Goal: Communication & Community: Ask a question

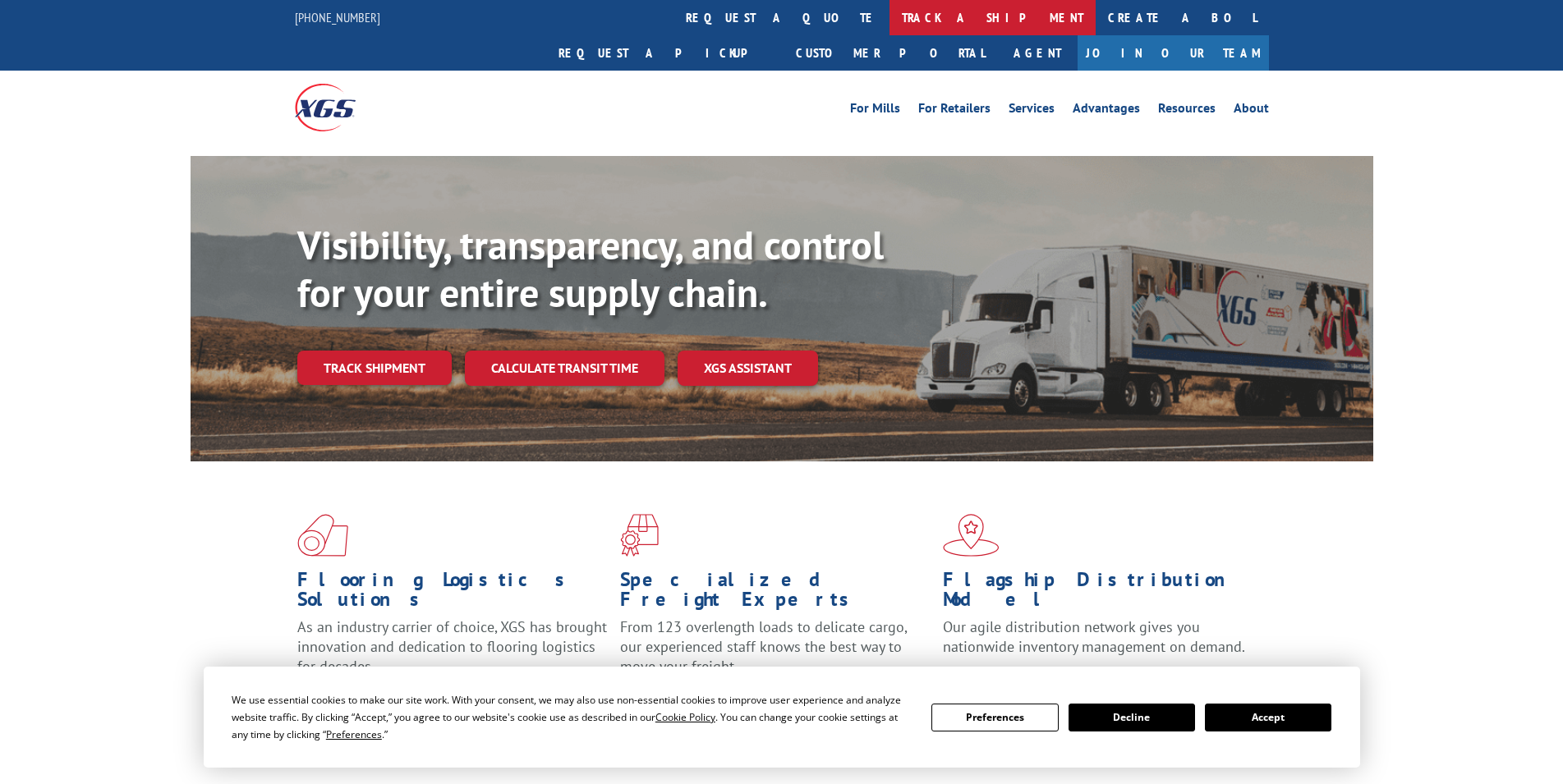
click at [890, 15] on link "track a shipment" at bounding box center [993, 17] width 206 height 35
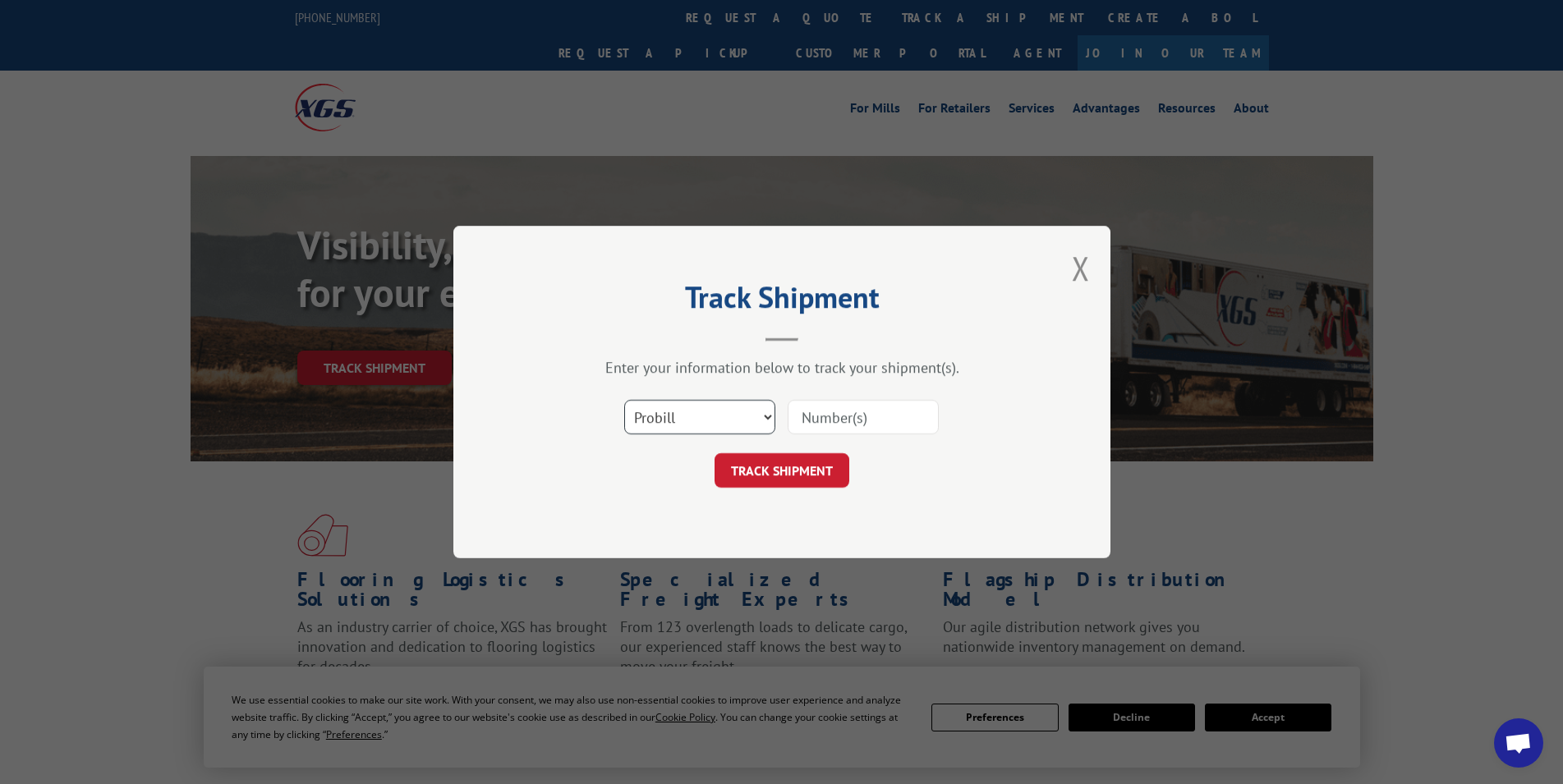
click at [624, 400] on select "Select category... Probill BOL PO" at bounding box center [699, 417] width 151 height 35
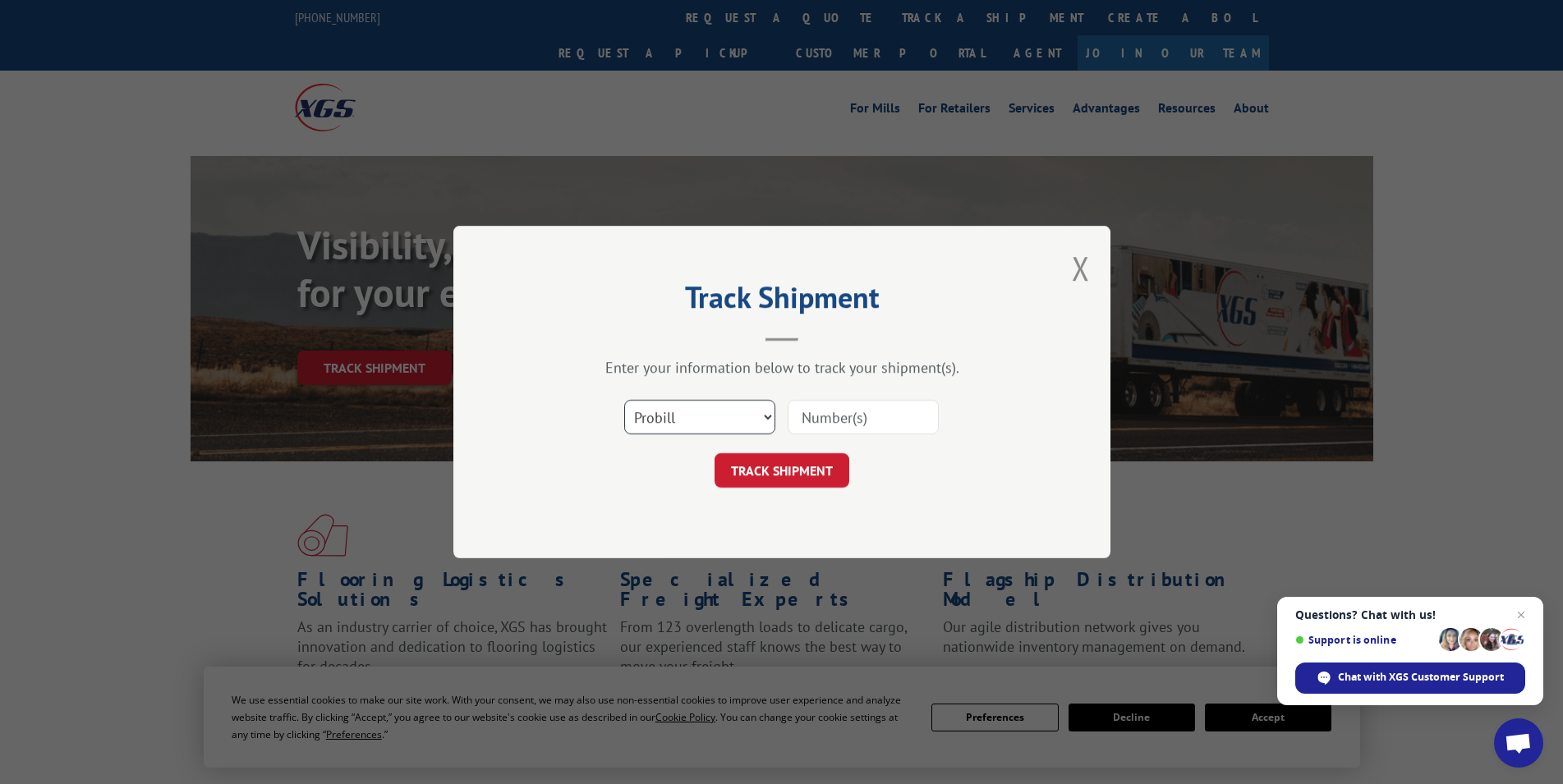
select select "bol"
click option "BOL" at bounding box center [0, 0] width 0 height 0
click at [860, 418] on input at bounding box center [863, 417] width 151 height 35
type input "3367484"
click at [763, 463] on button "TRACK SHIPMENT" at bounding box center [782, 470] width 135 height 35
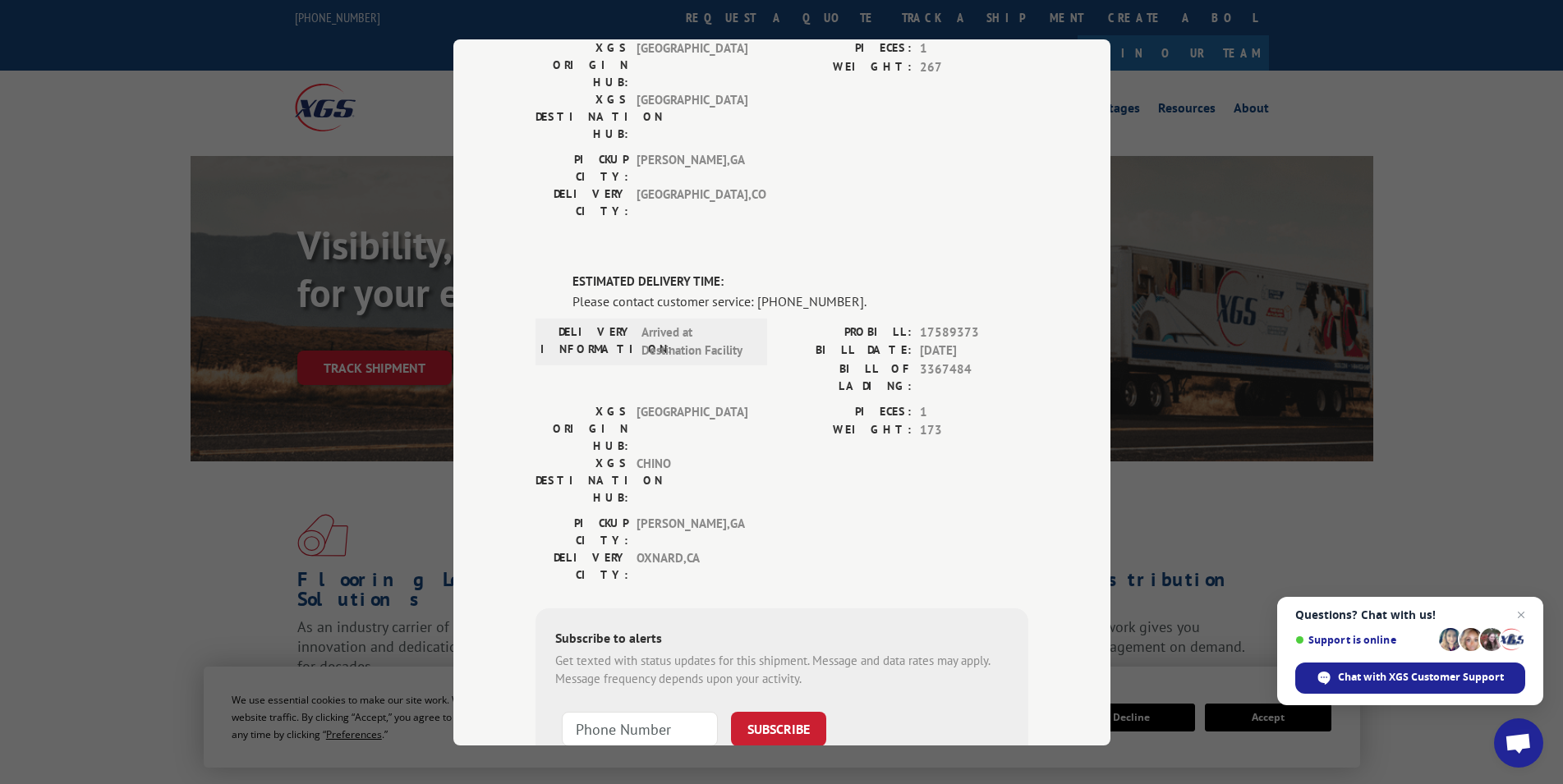
scroll to position [202, 0]
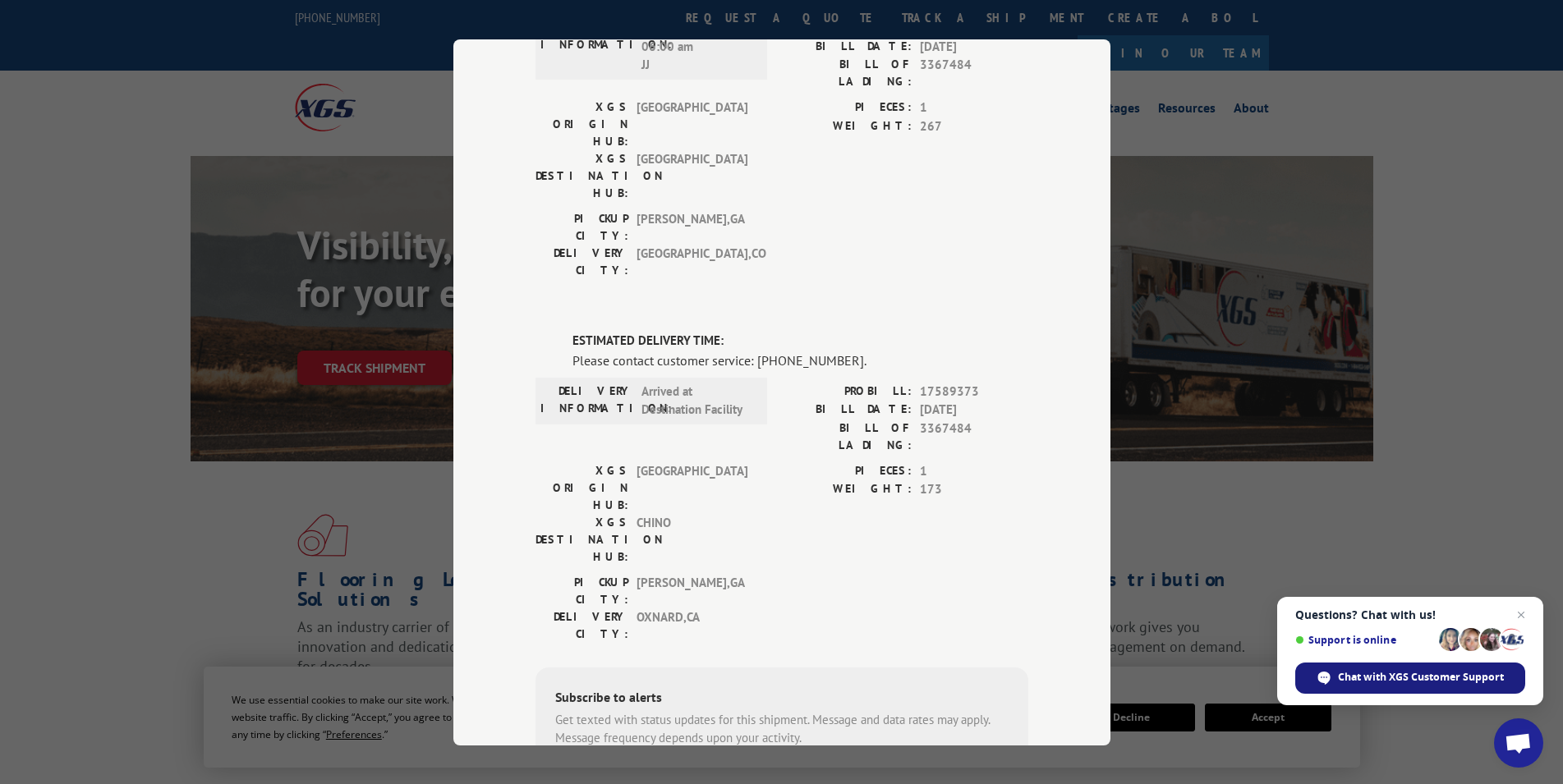
click at [1418, 674] on span "Chat with XGS Customer Support" at bounding box center [1421, 677] width 166 height 15
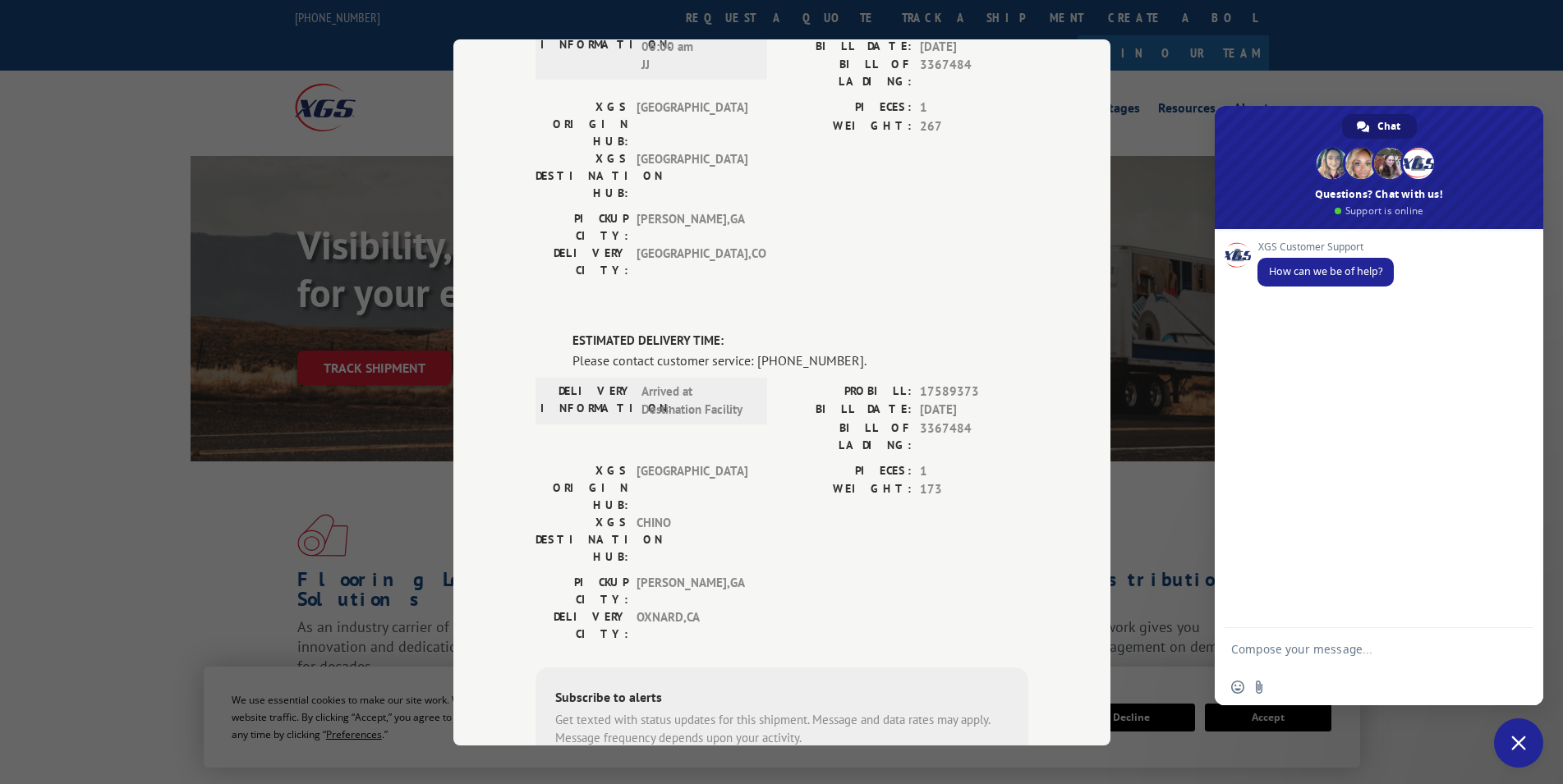
click at [1413, 656] on textarea "Compose your message..." at bounding box center [1363, 649] width 263 height 41
type textarea "I need ETA on 3367484"
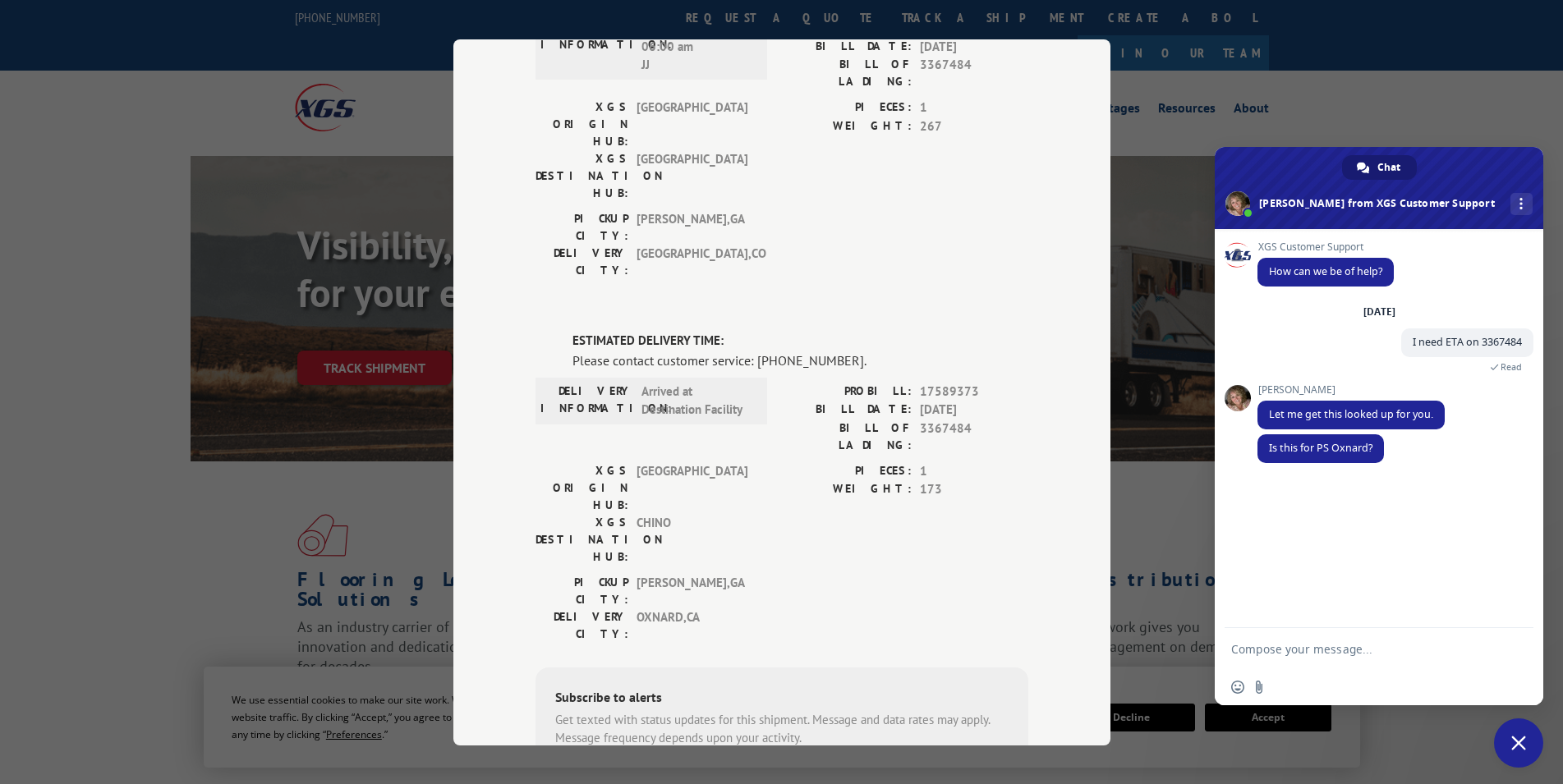
click at [1350, 652] on textarea "Compose your message..." at bounding box center [1363, 649] width 263 height 41
type textarea "yes"
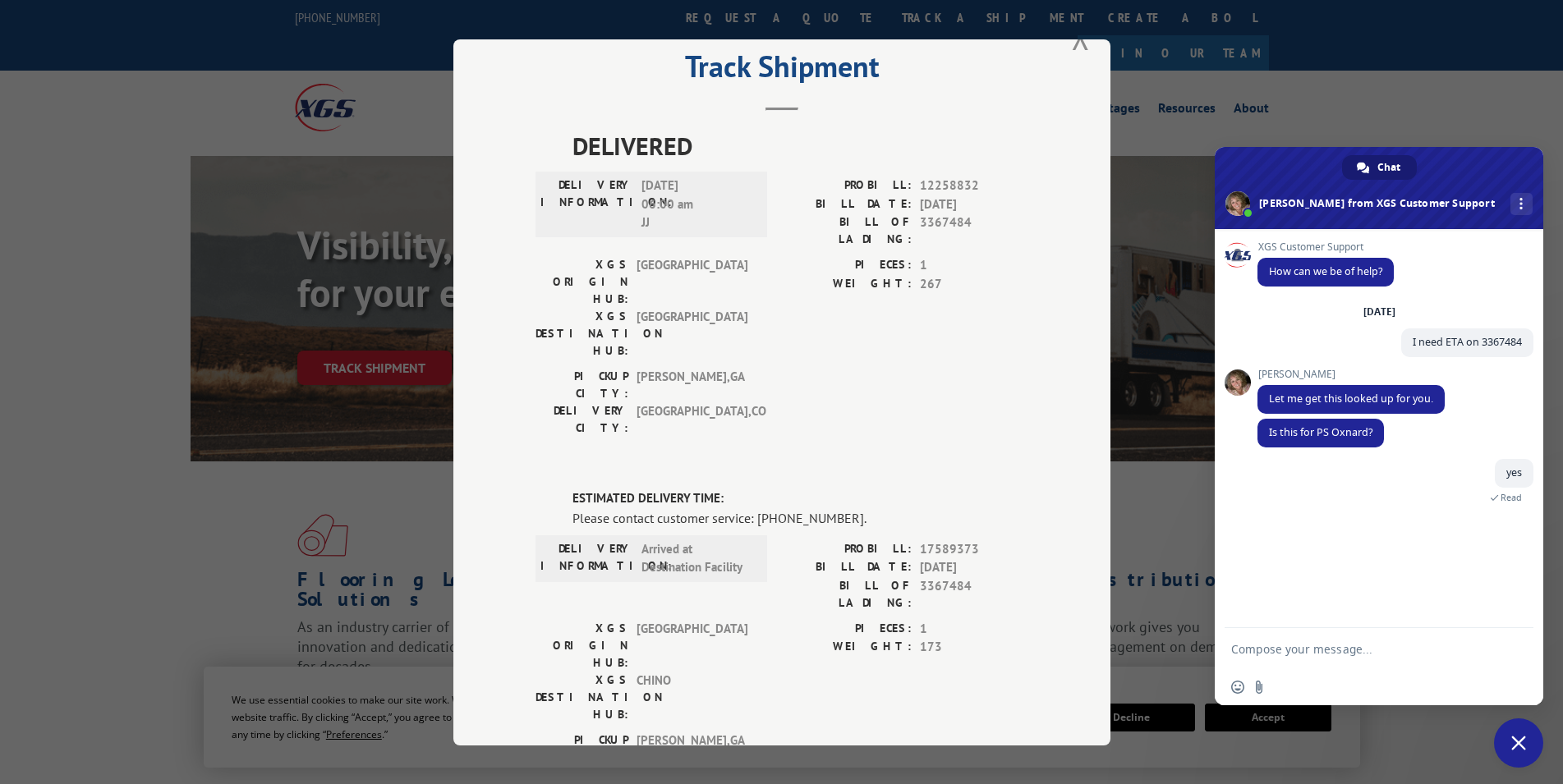
scroll to position [359, 0]
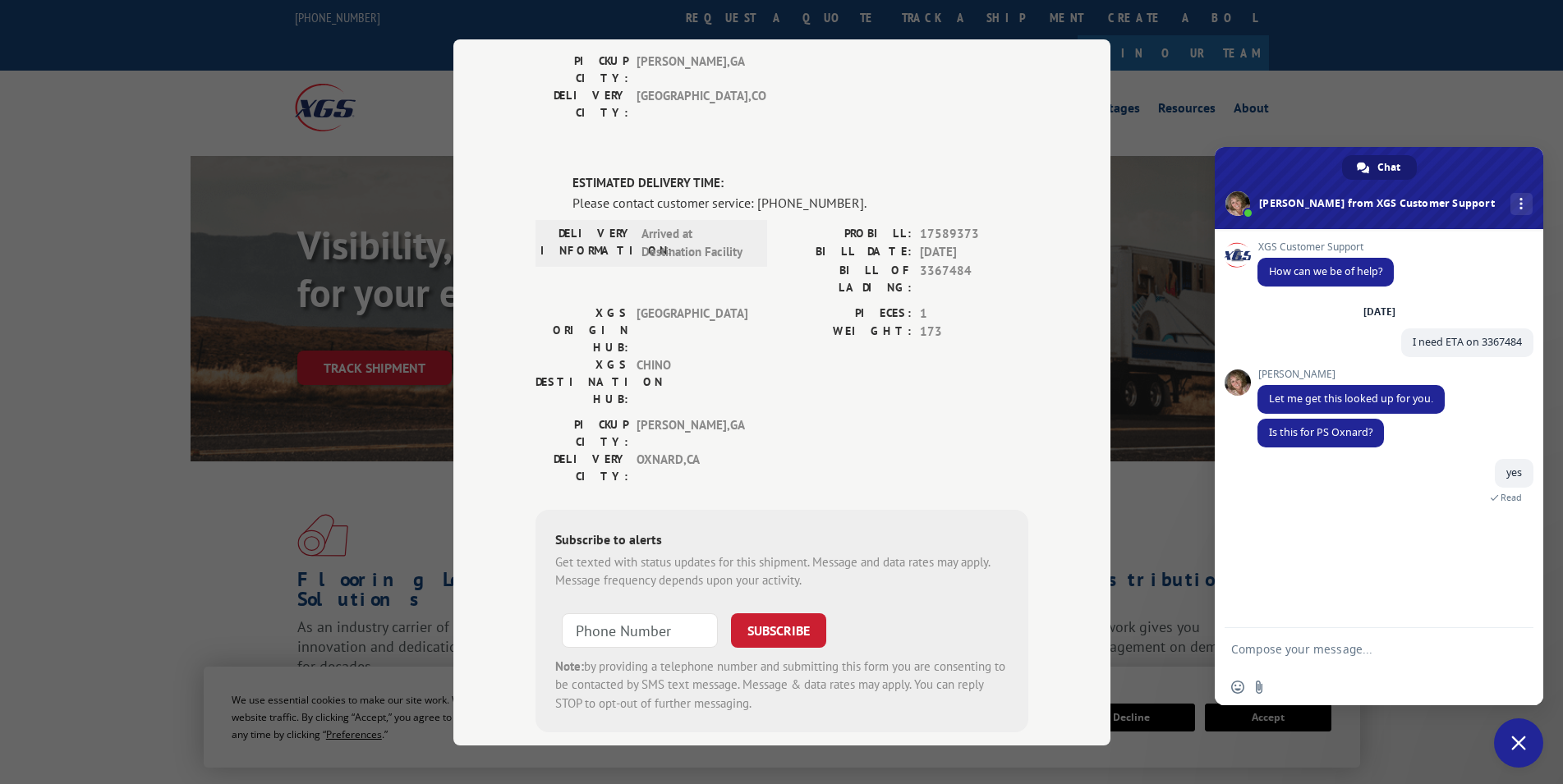
click at [1352, 648] on textarea "Compose your message..." at bounding box center [1363, 649] width 263 height 41
type textarea "tracking says to contact customer service"
type textarea "I was expecting the delivery [DATE]"
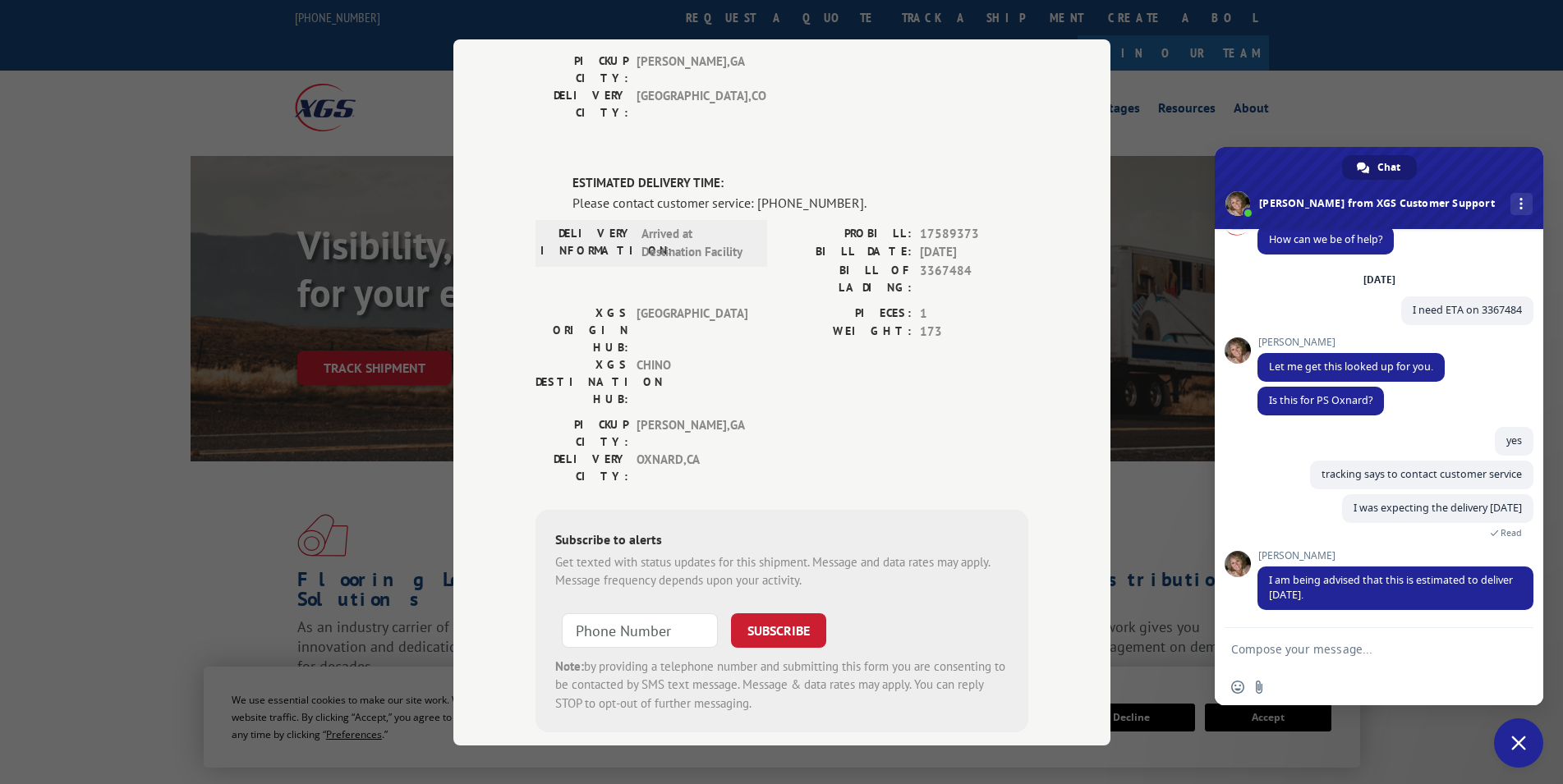
scroll to position [65, 0]
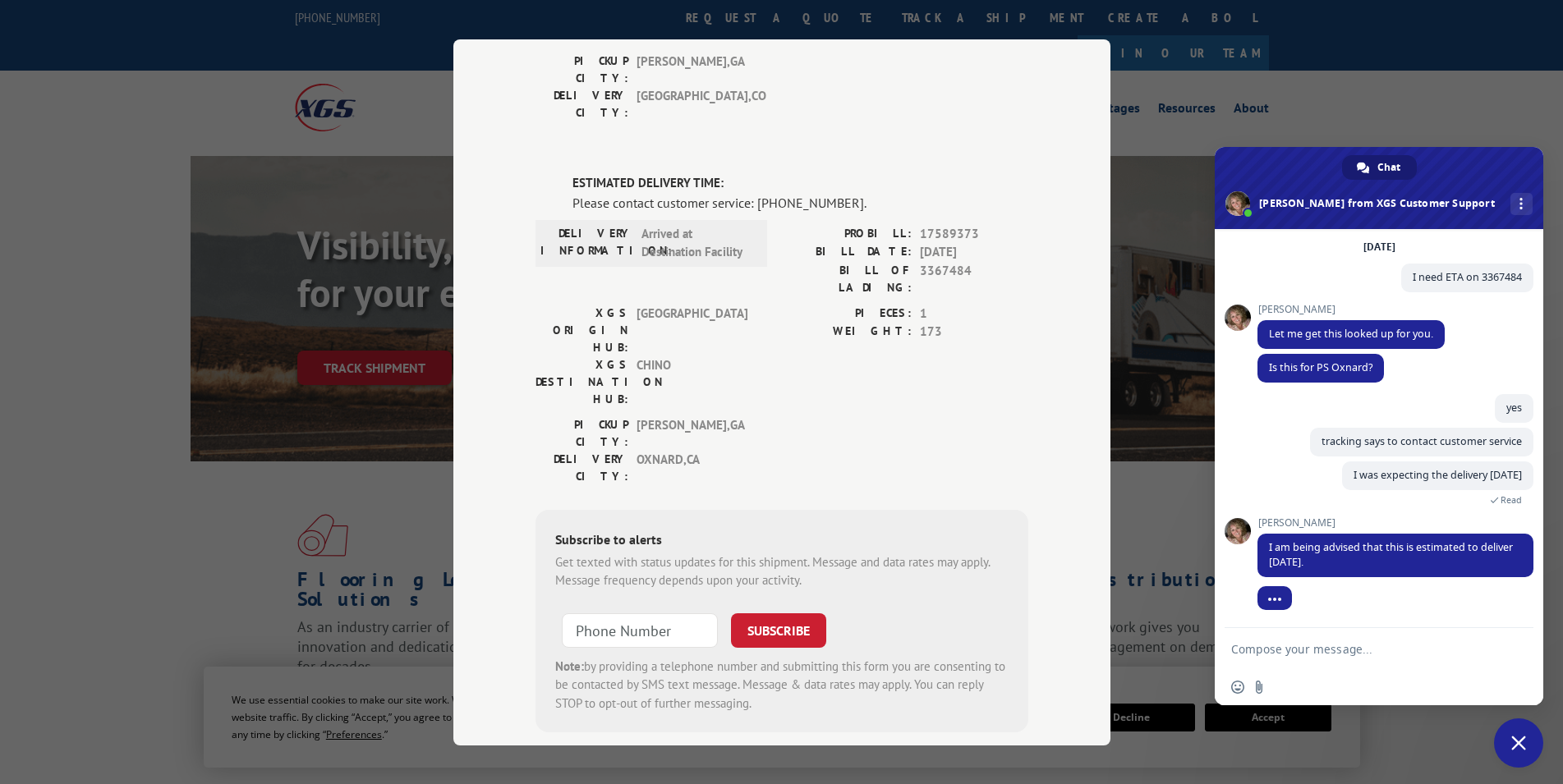
click at [1333, 654] on textarea "Compose your message..." at bounding box center [1363, 649] width 263 height 41
type textarea "Why doesn't the tracking online show anything?"
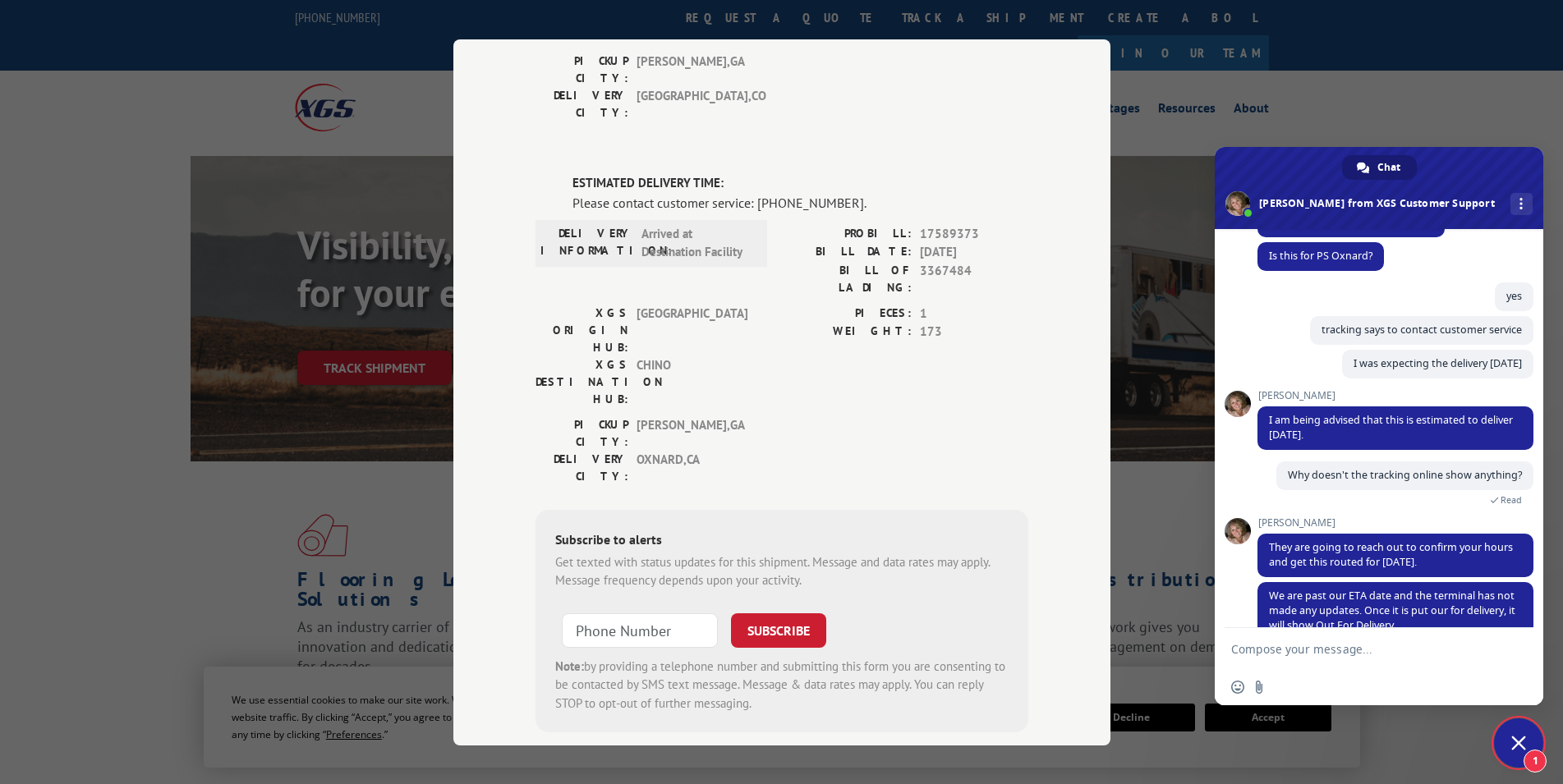
scroll to position [207, 0]
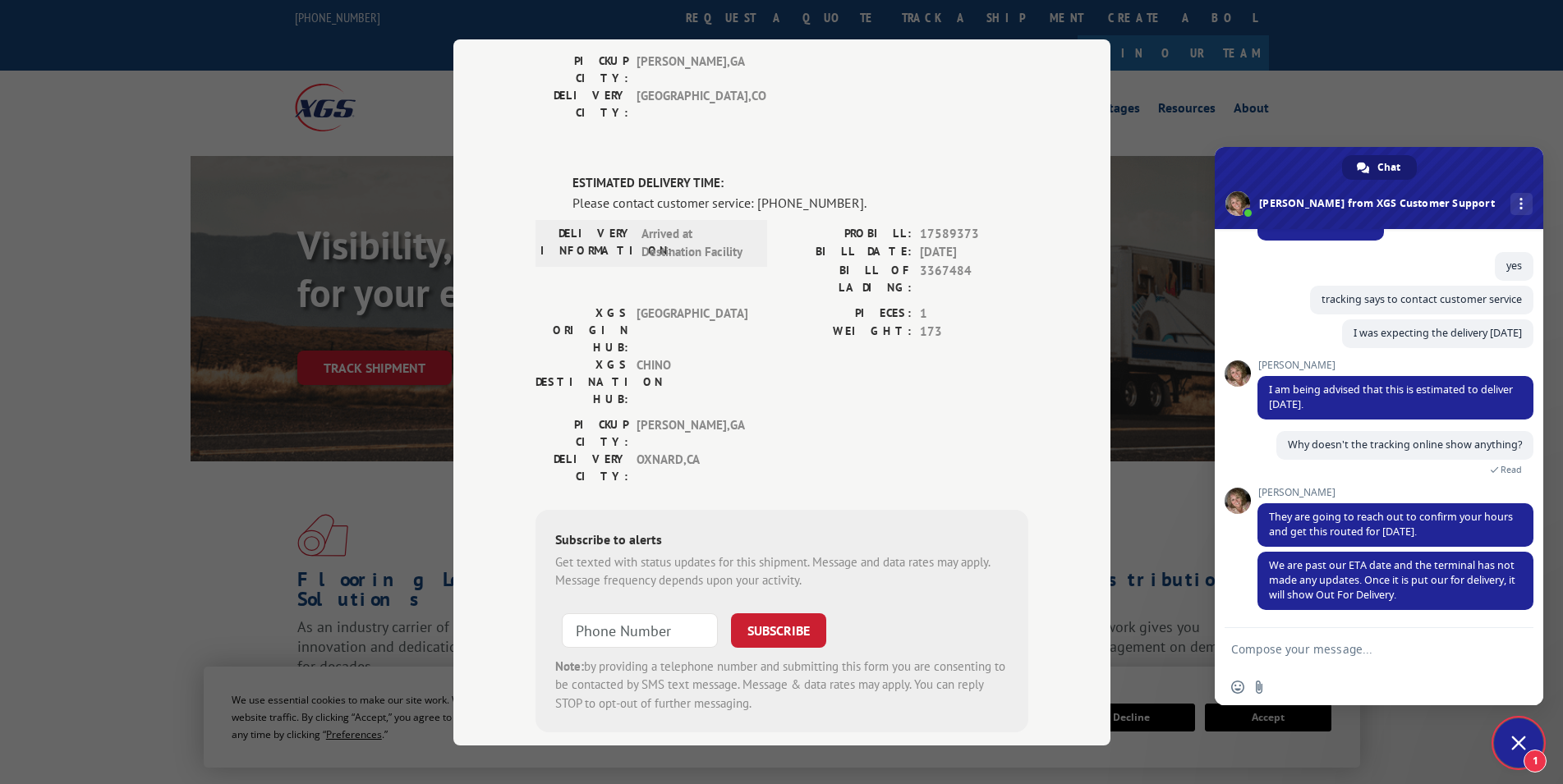
click at [1402, 659] on textarea "Compose your message..." at bounding box center [1363, 649] width 263 height 41
type textarea "I"
type textarea "We don't require appointments"
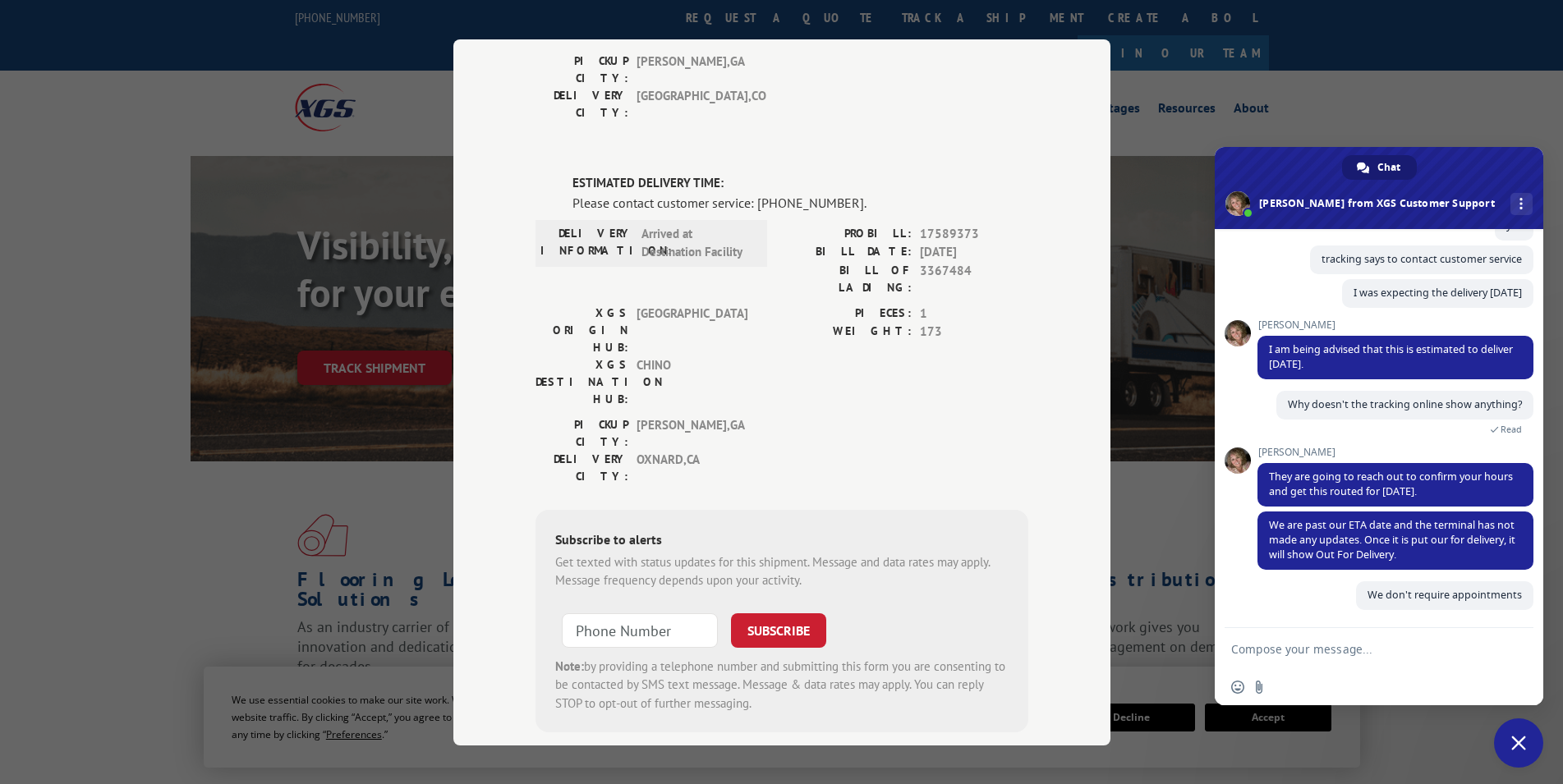
scroll to position [247, 0]
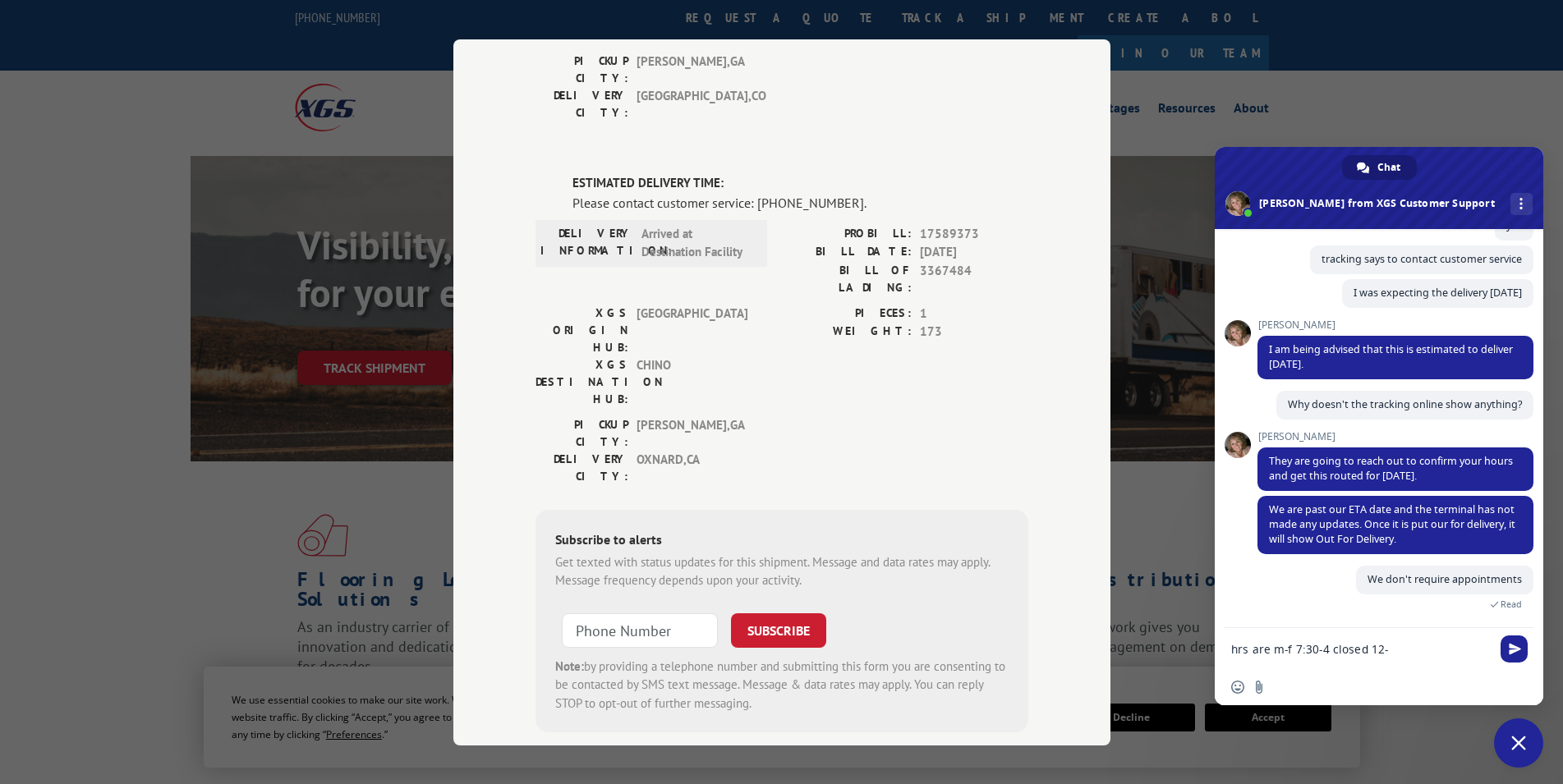
type textarea "hrs are m-f 7:30-4 closed 12-1"
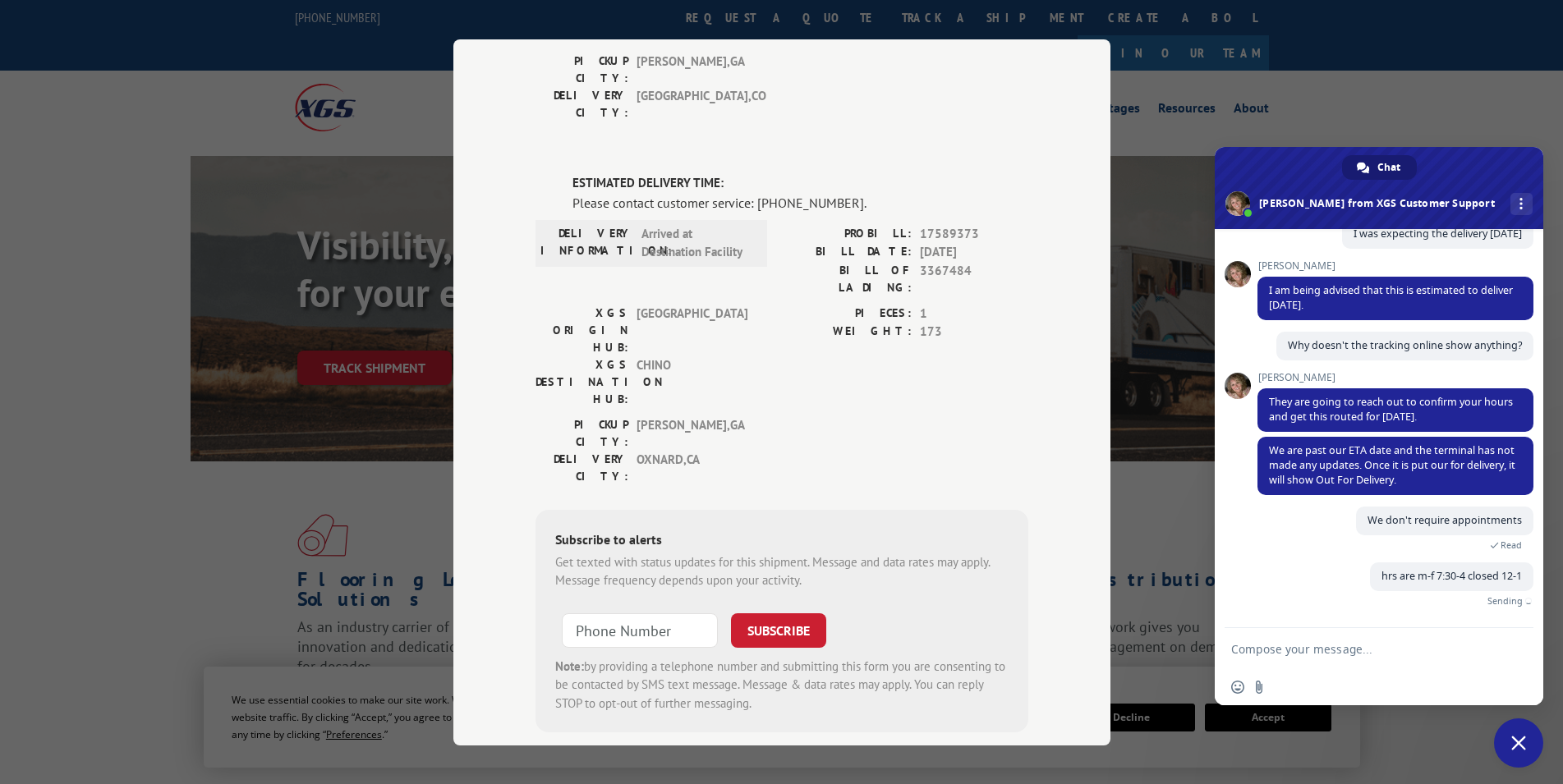
scroll to position [266, 0]
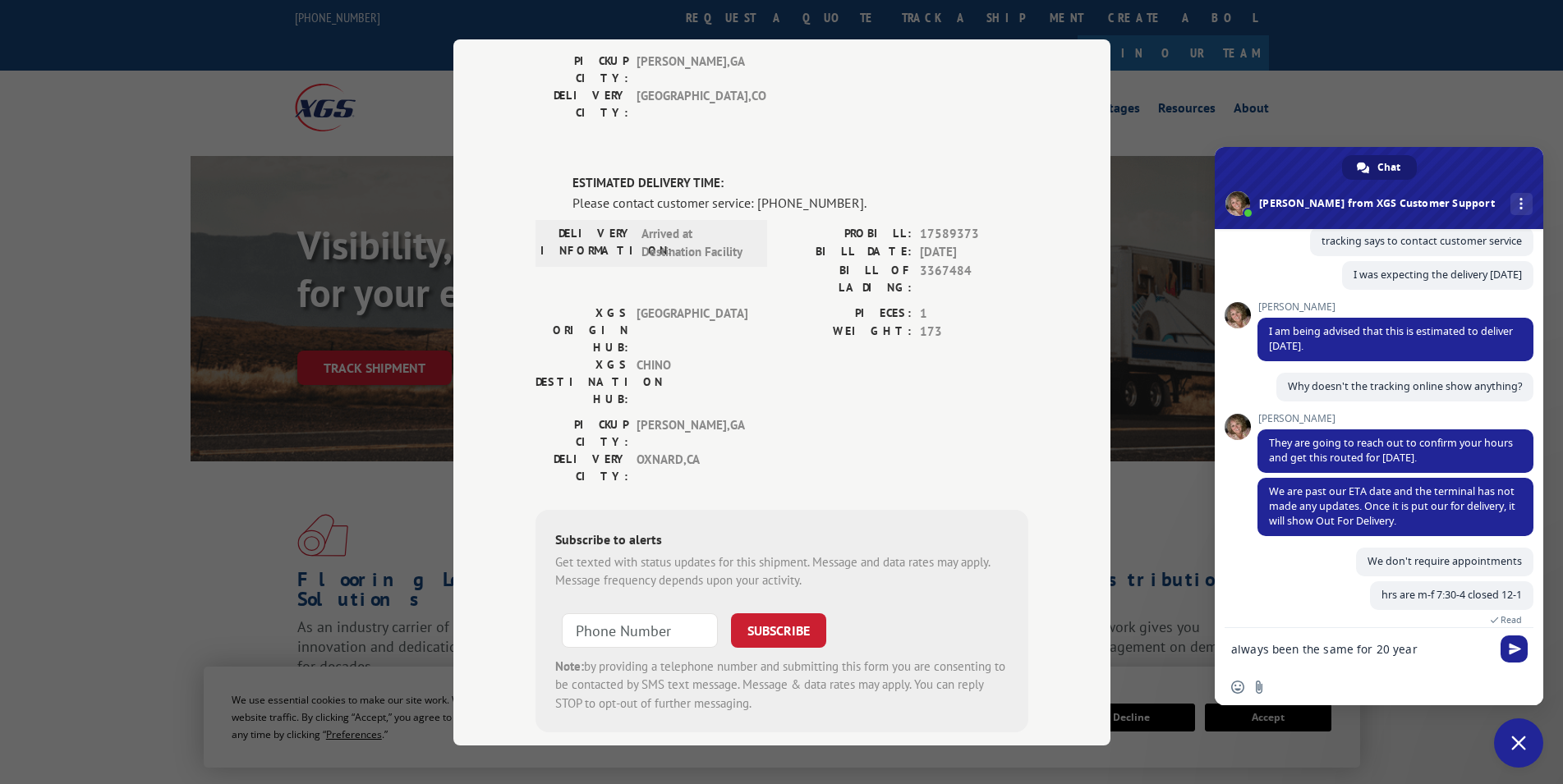
type textarea "always been the same for 20 years"
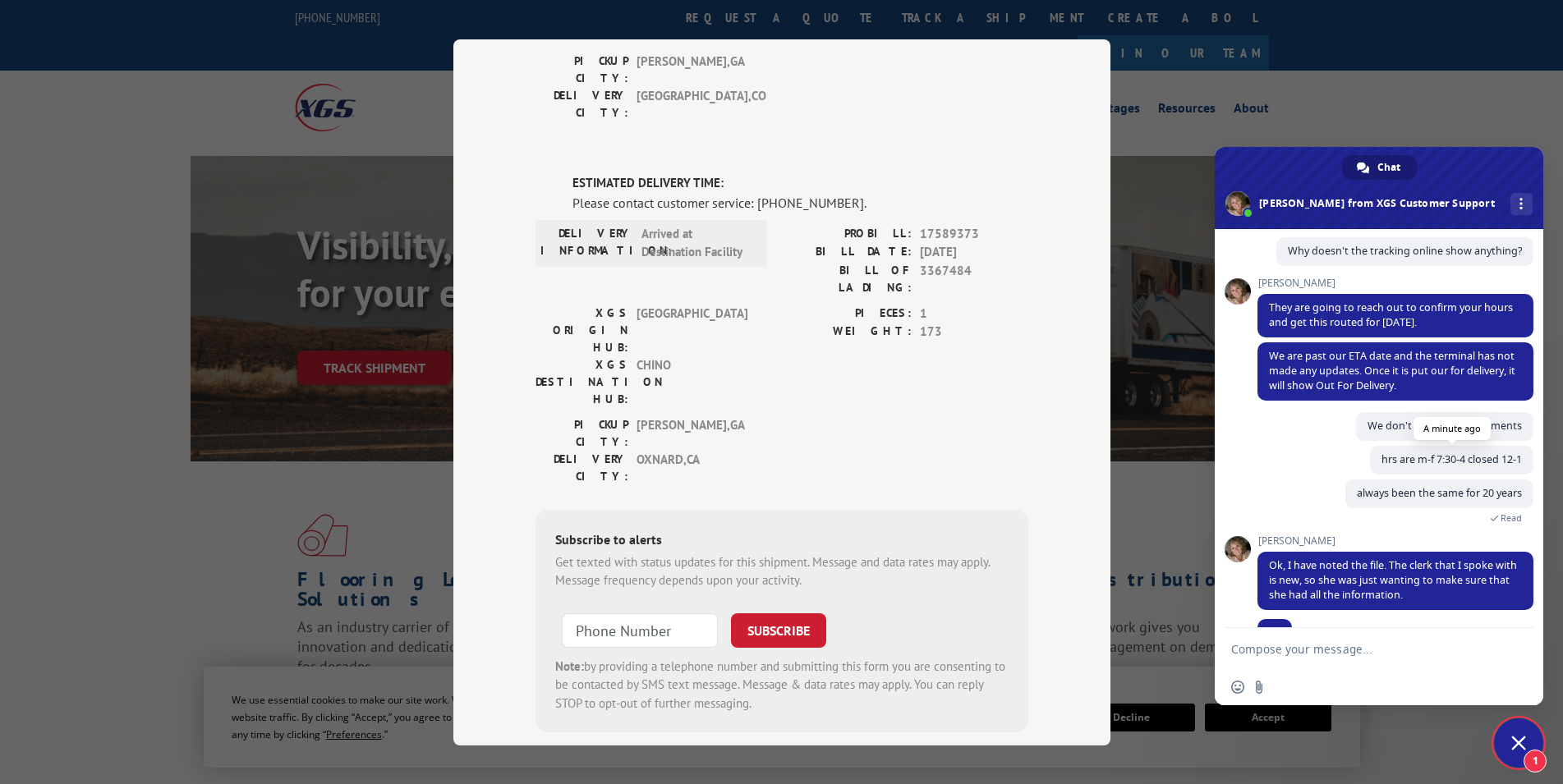
scroll to position [434, 0]
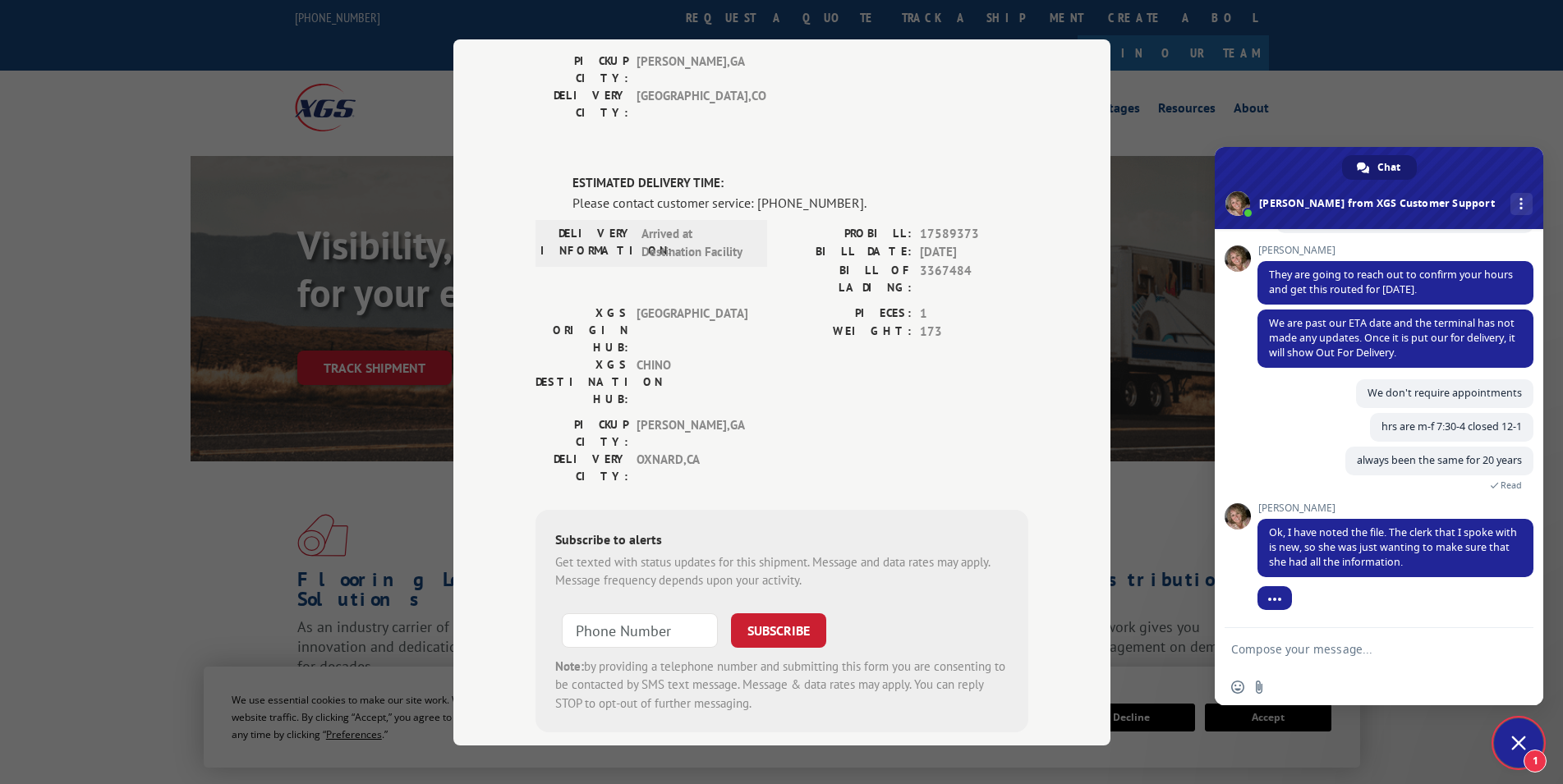
click at [1390, 641] on textarea "Compose your message..." at bounding box center [1363, 649] width 263 height 41
click at [1375, 661] on textarea "Compose your message..." at bounding box center [1363, 649] width 263 height 41
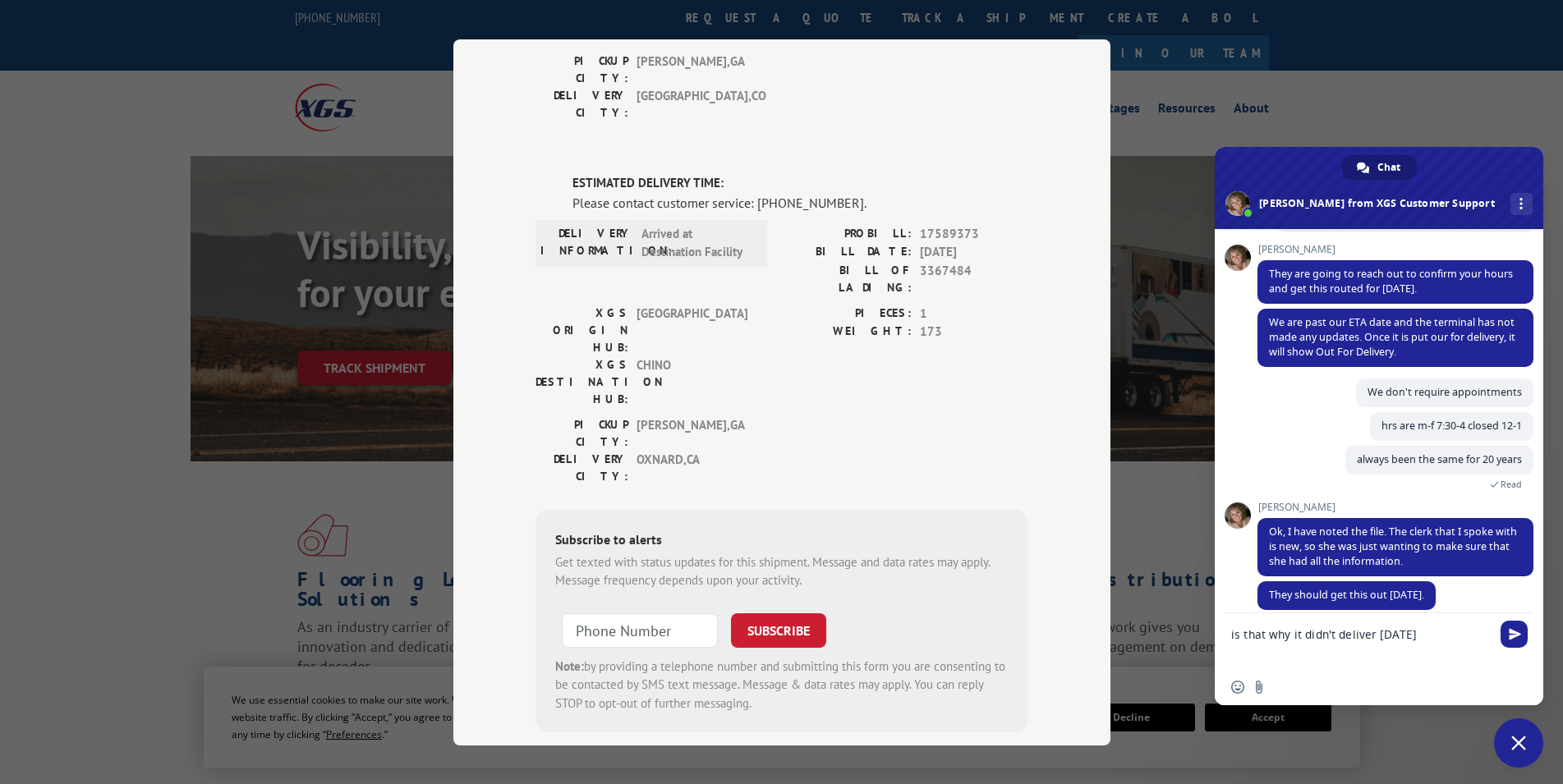
type textarea "is that why it didn't deliver [DATE]?"
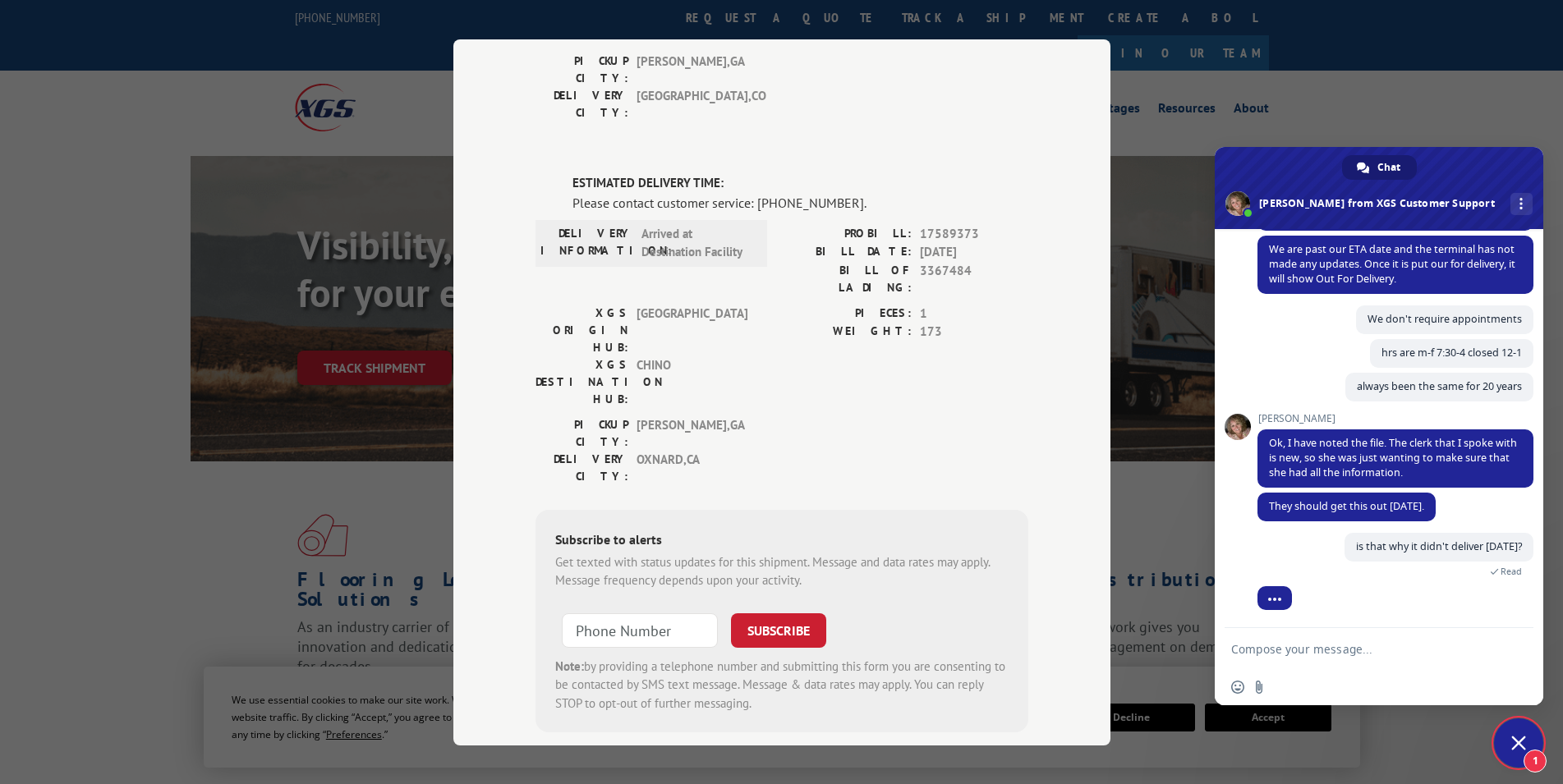
scroll to position [576, 0]
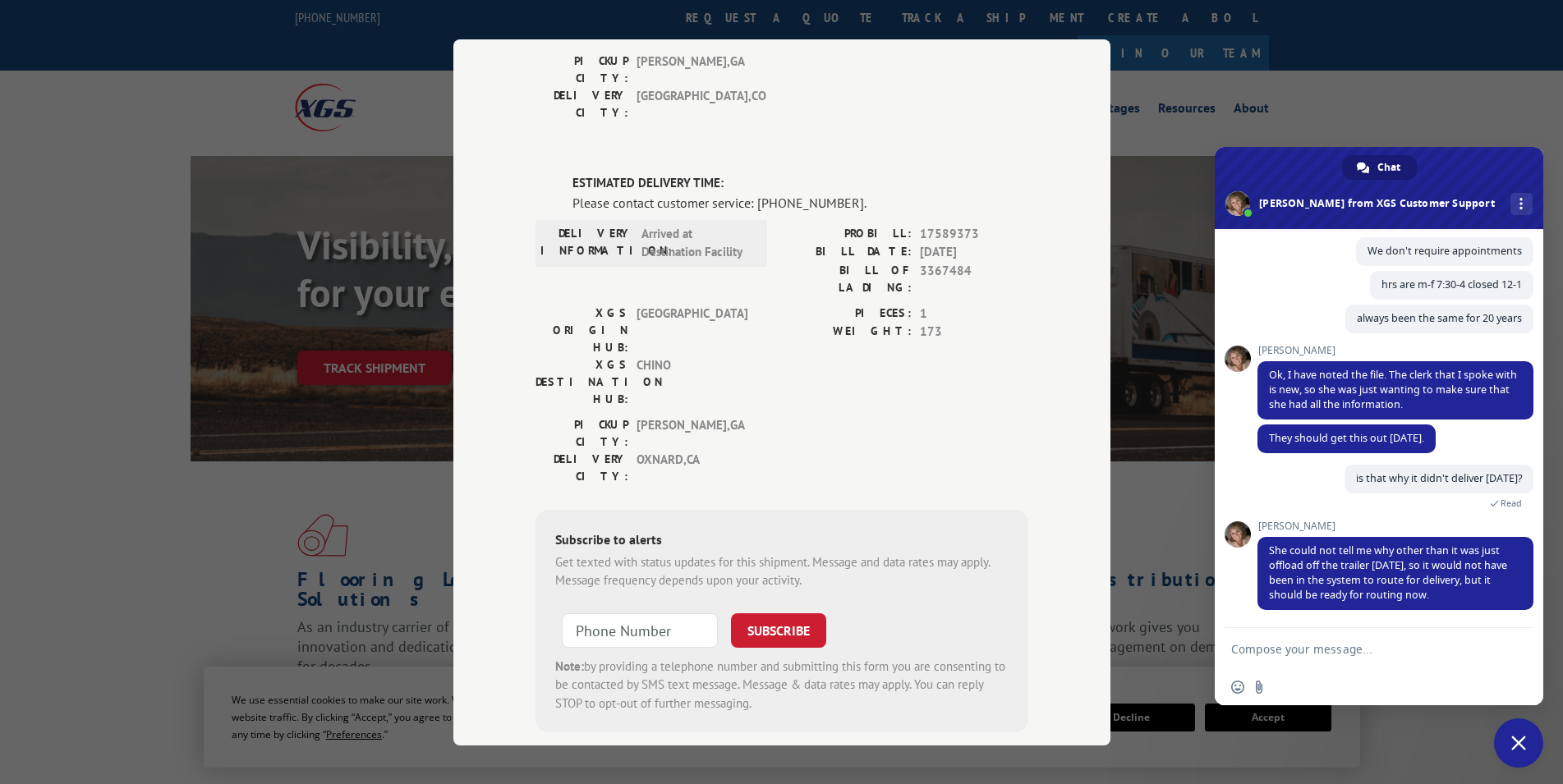
click at [1375, 662] on textarea "Compose your message..." at bounding box center [1363, 649] width 263 height 41
type textarea "okkk."
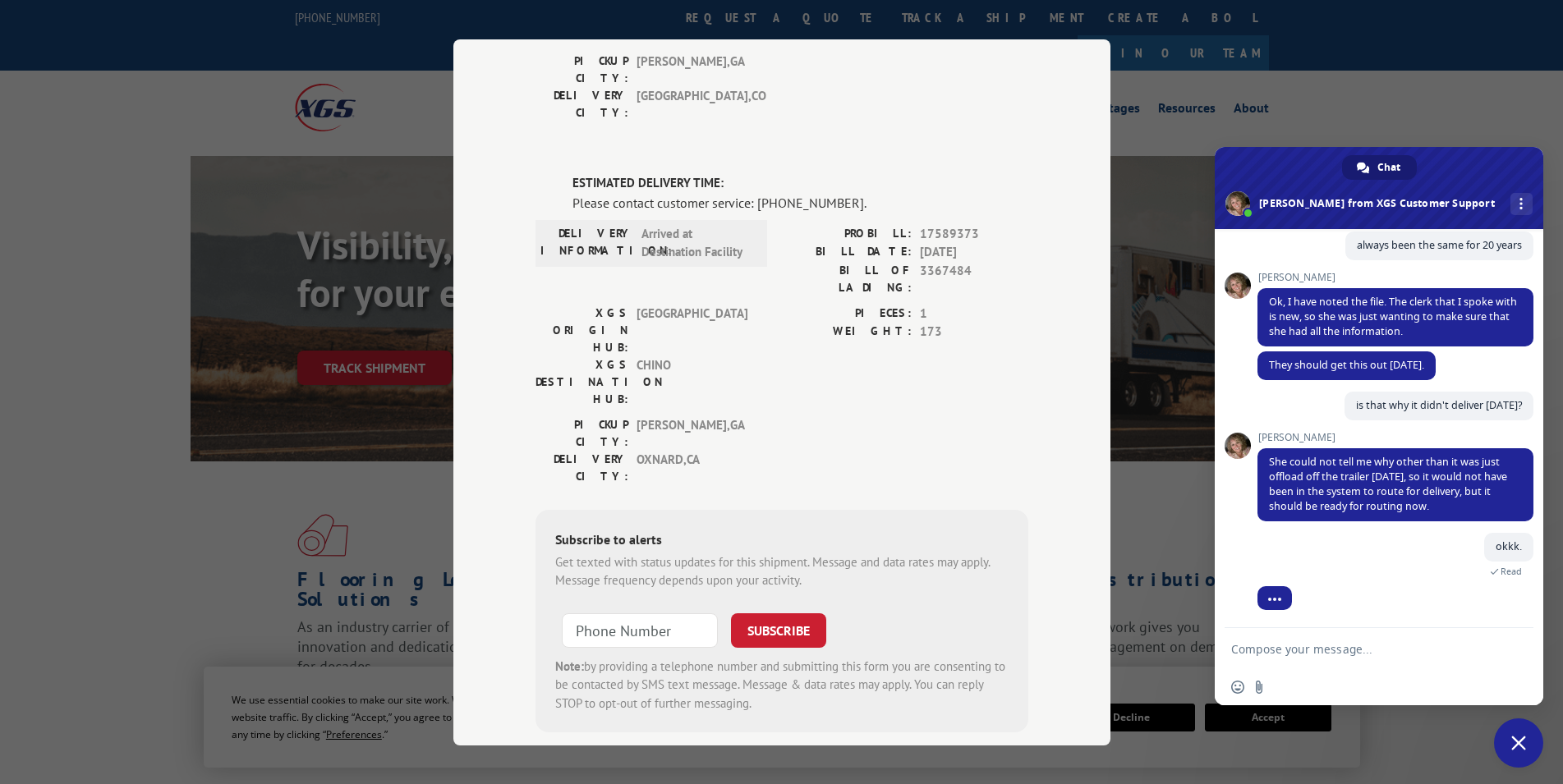
scroll to position [687, 0]
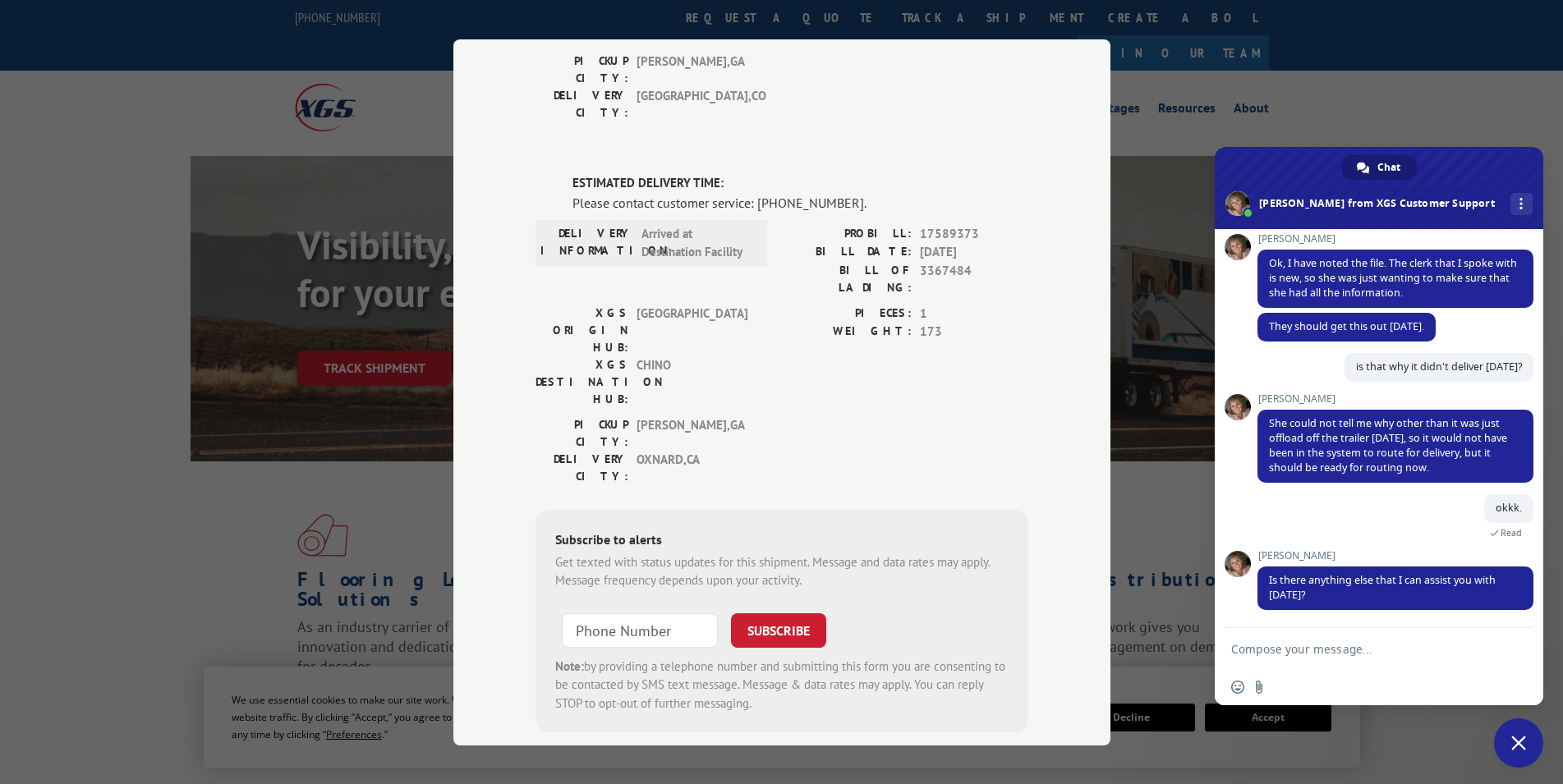
click at [1416, 660] on textarea "Compose your message..." at bounding box center [1363, 649] width 263 height 41
type textarea "no thank you"
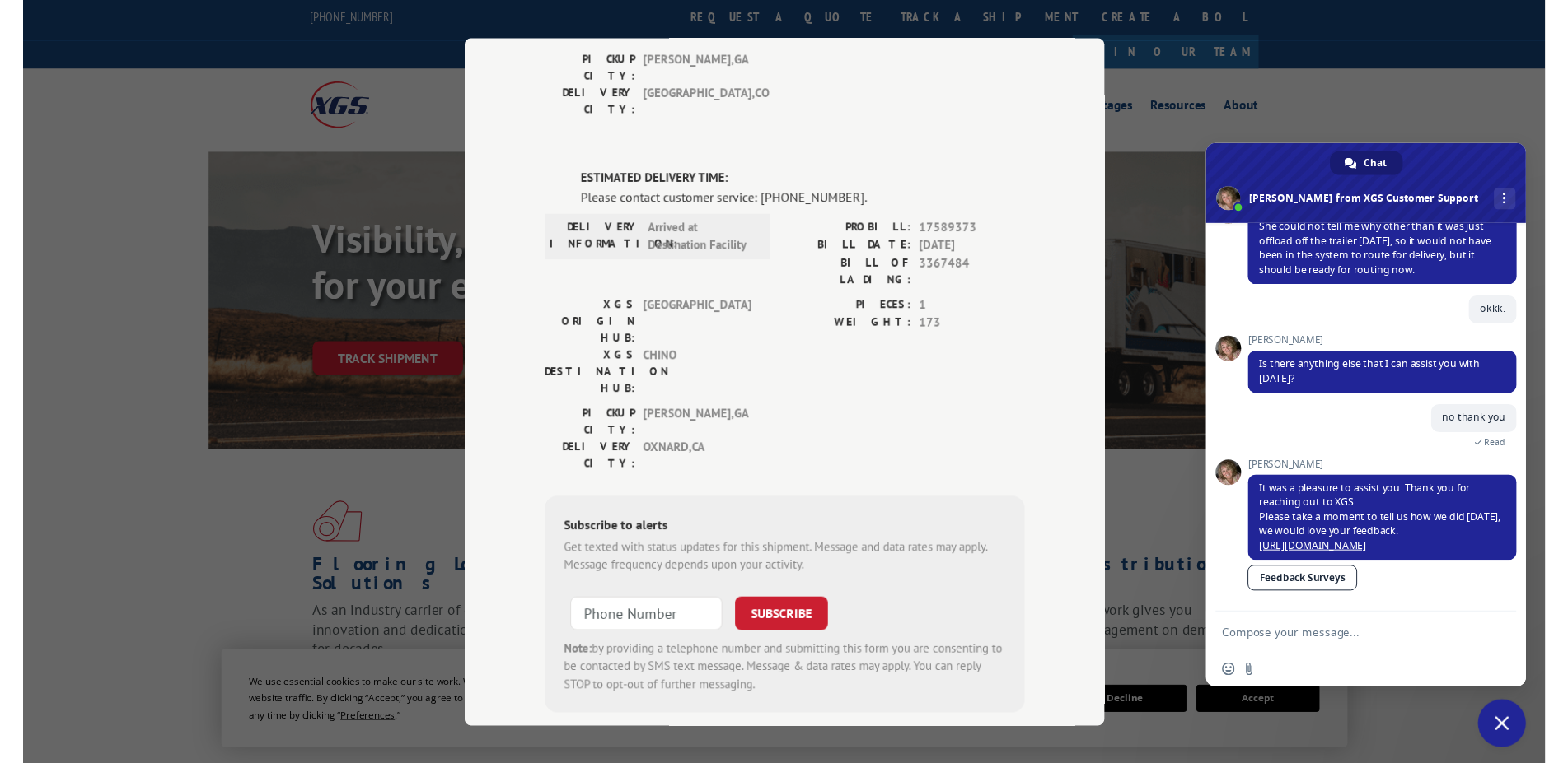
scroll to position [895, 0]
